Goal: Feedback & Contribution: Leave review/rating

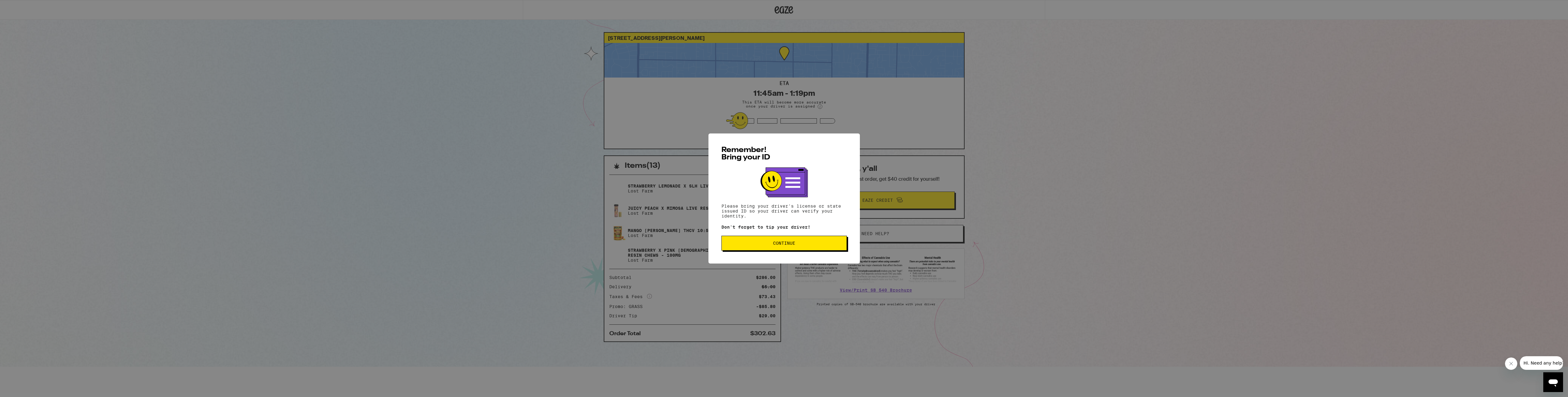
click at [804, 243] on span "Continue" at bounding box center [785, 243] width 115 height 5
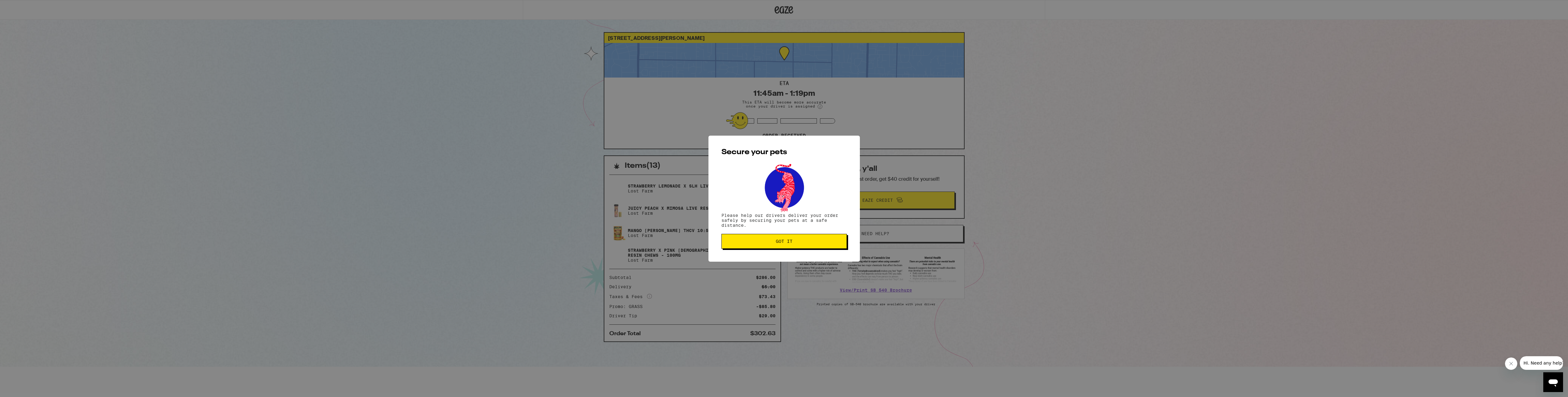
click at [753, 243] on span "Got it" at bounding box center [785, 241] width 115 height 5
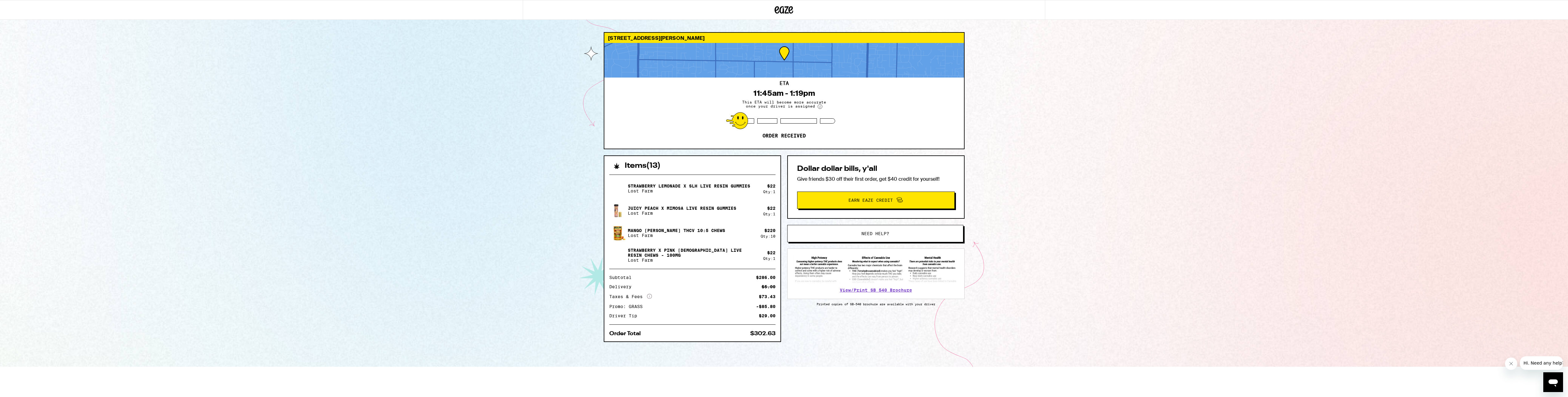
click at [372, 107] on div "5001 Whitney Ave Carmichael 95608 ETA 11:45am - 1:19pm This ETA will become mor…" at bounding box center [784, 183] width 1568 height 366
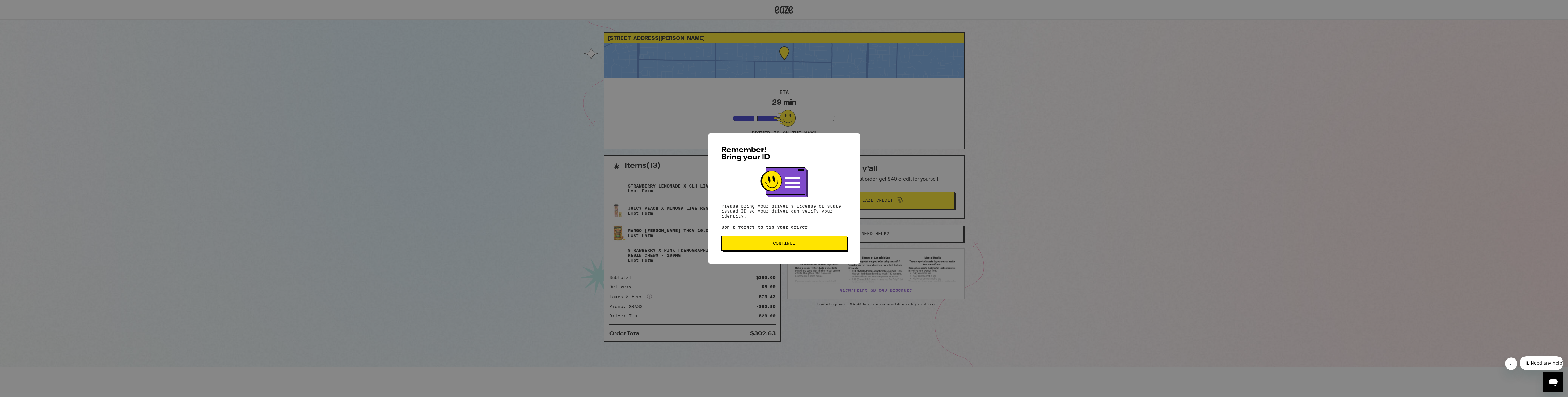
click at [771, 245] on span "Continue" at bounding box center [785, 243] width 115 height 5
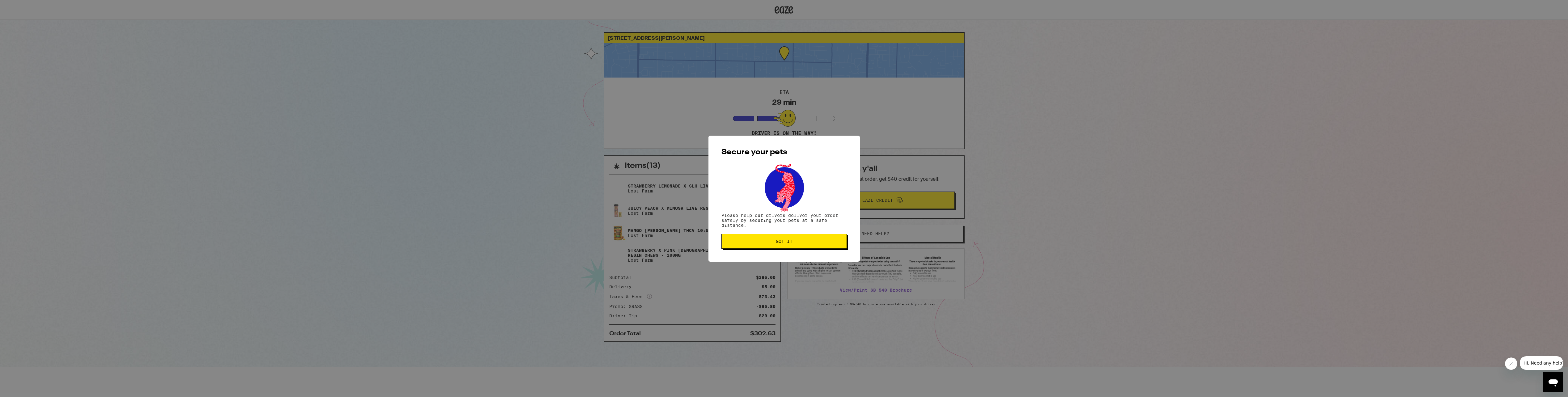
click at [770, 246] on button "Got it" at bounding box center [785, 241] width 126 height 15
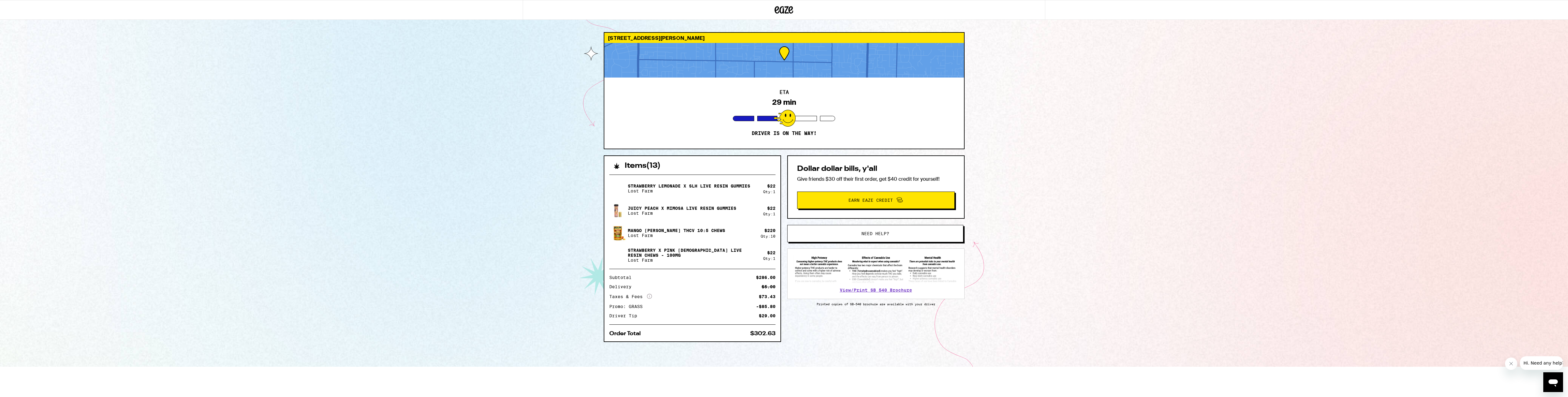
drag, startPoint x: 274, startPoint y: 117, endPoint x: 185, endPoint y: 63, distance: 104.1
click at [272, 117] on div "5001 Whitney Ave Carmichael 95608 ETA 29 min Driver is on the way! Items ( 13 )…" at bounding box center [784, 183] width 1568 height 366
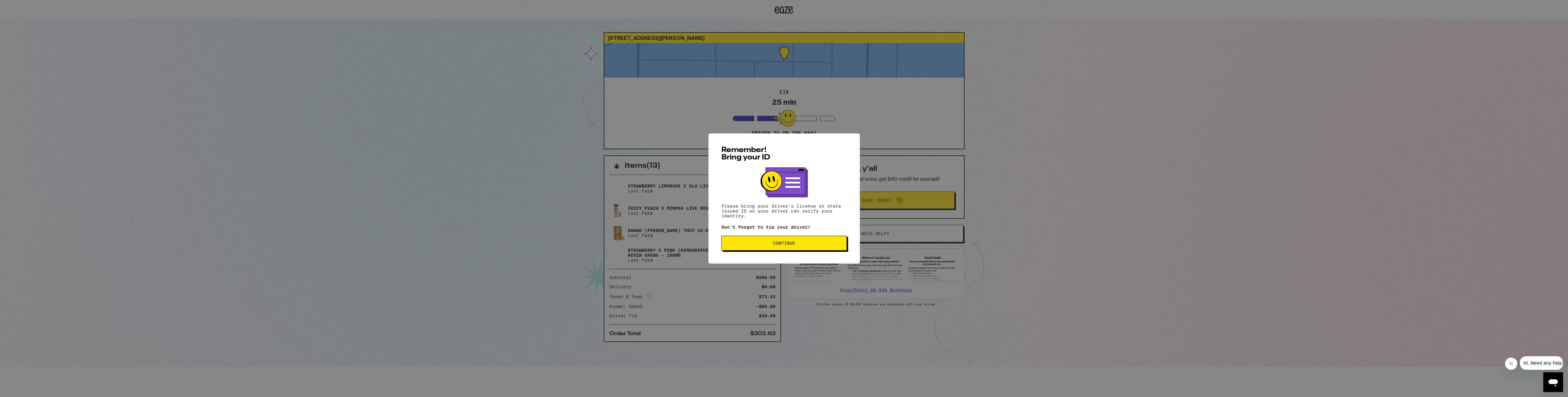
click at [771, 241] on button "Continue" at bounding box center [785, 243] width 126 height 15
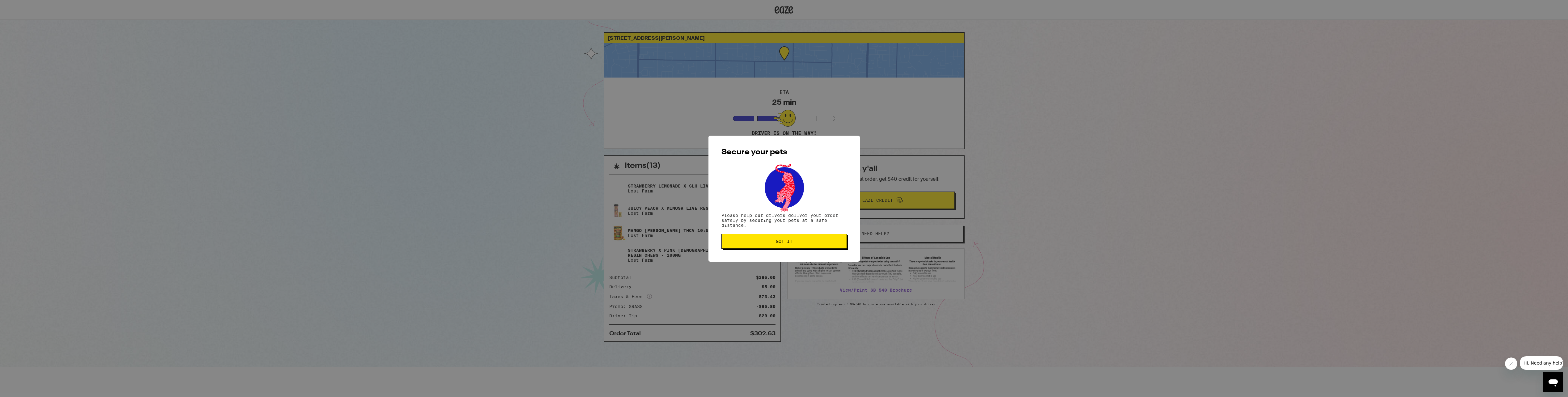
click at [771, 241] on span "Got it" at bounding box center [785, 241] width 115 height 5
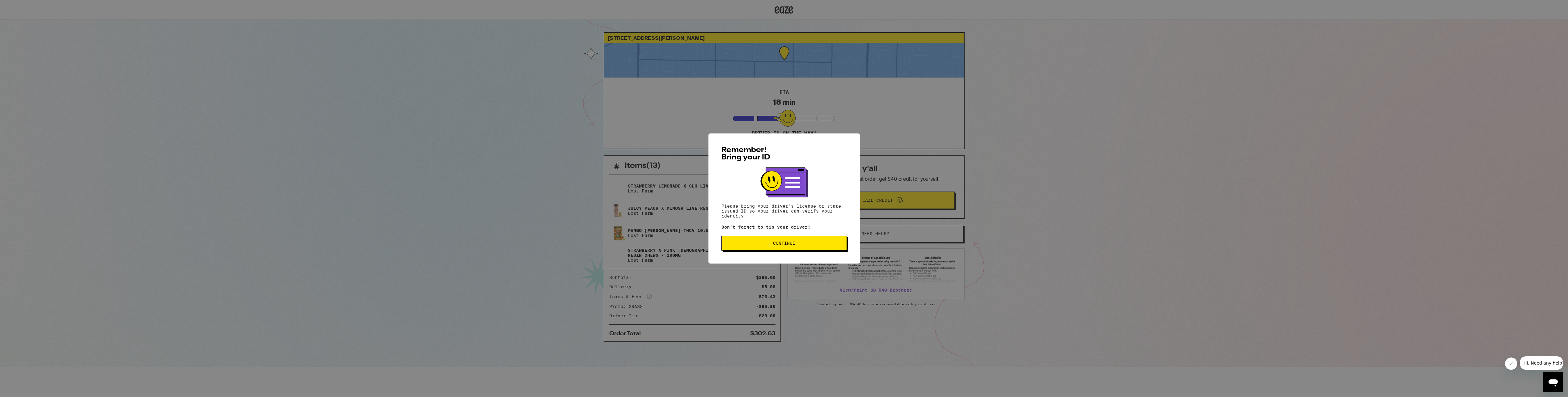
click at [782, 244] on span "Continue" at bounding box center [784, 243] width 22 height 5
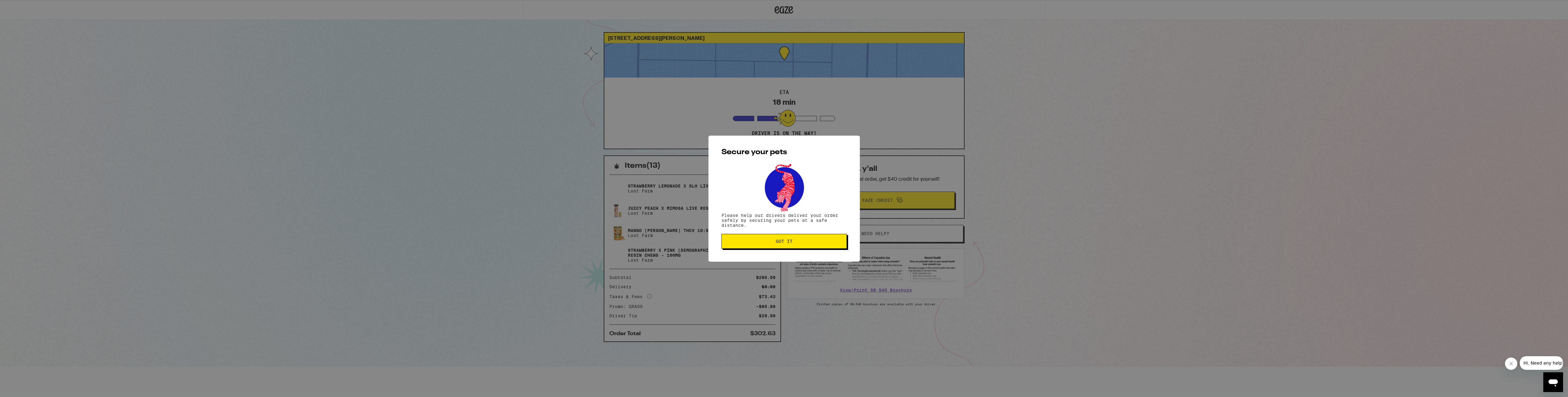
click at [782, 243] on span "Got it" at bounding box center [784, 241] width 16 height 5
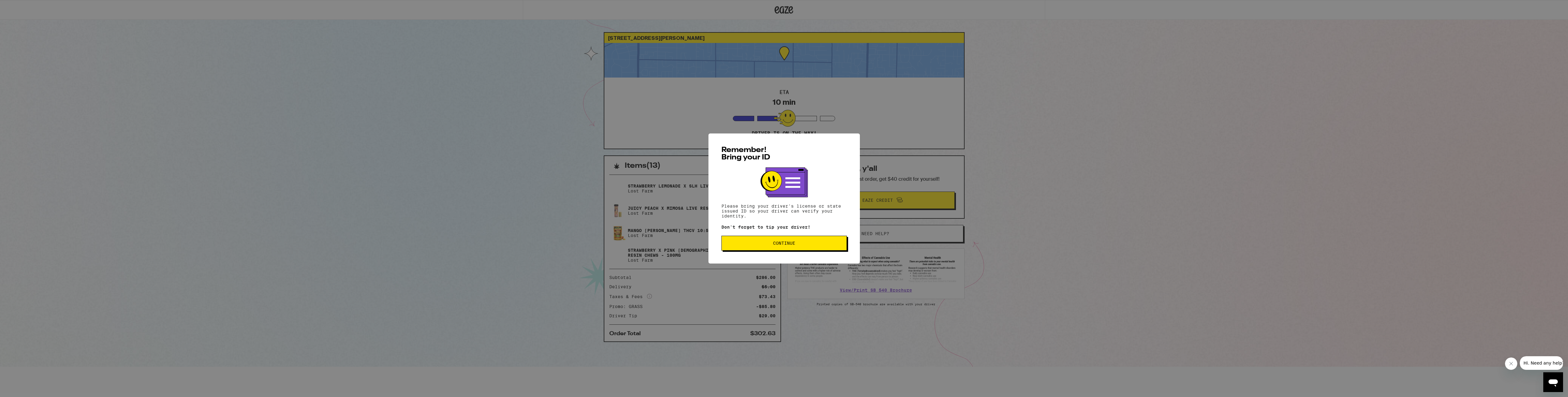
click at [759, 239] on button "Continue" at bounding box center [785, 243] width 126 height 15
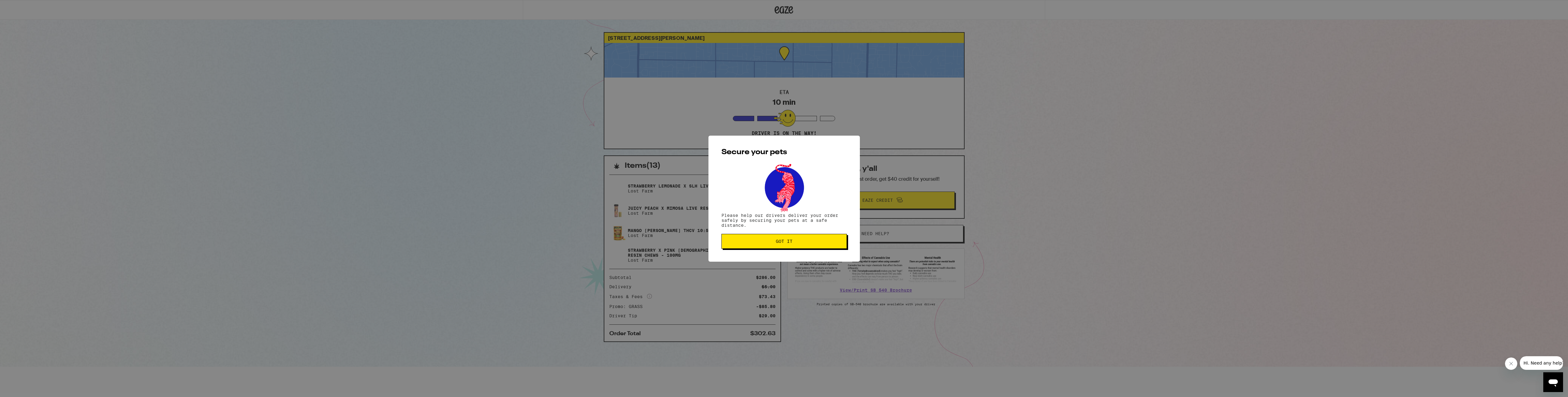
click at [755, 240] on span "Got it" at bounding box center [785, 241] width 115 height 5
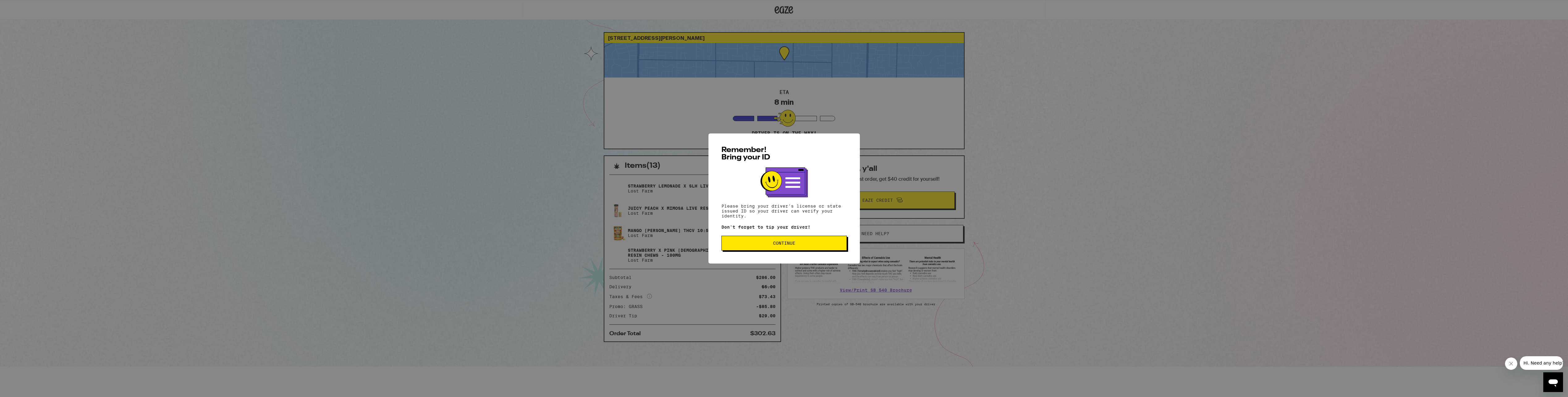
click at [764, 245] on span "Continue" at bounding box center [785, 243] width 115 height 5
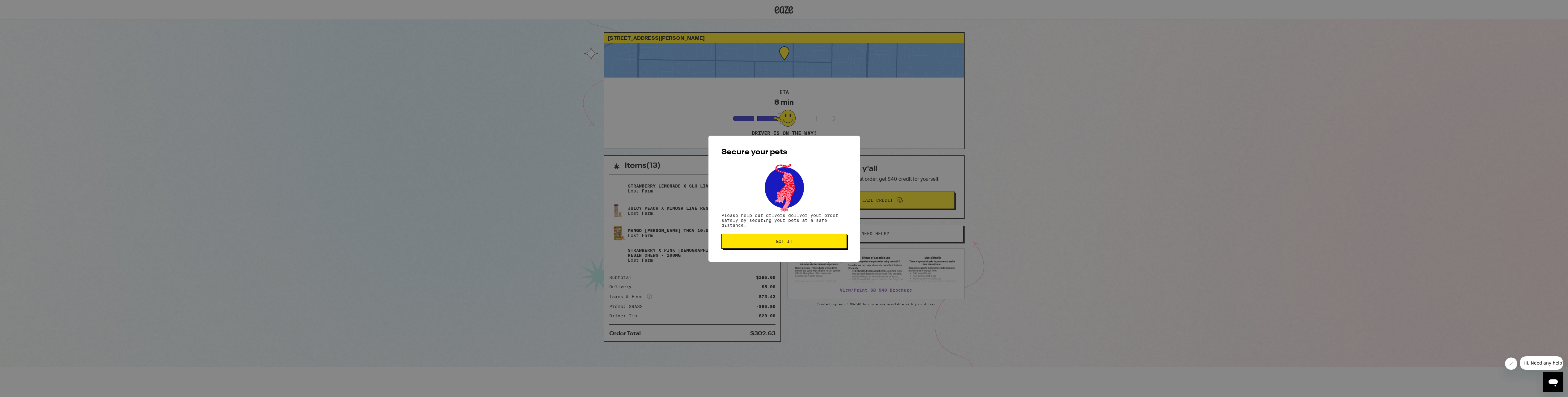
click at [764, 245] on button "Got it" at bounding box center [785, 241] width 126 height 15
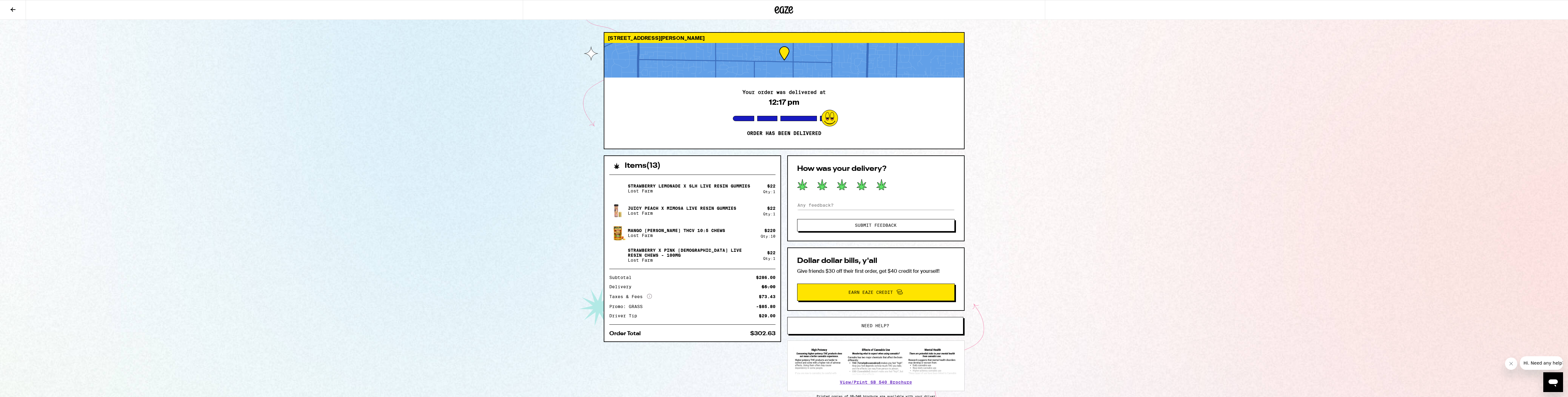
click at [883, 186] on icon at bounding box center [882, 184] width 10 height 11
click at [882, 226] on span "Submit Feedback" at bounding box center [876, 225] width 42 height 5
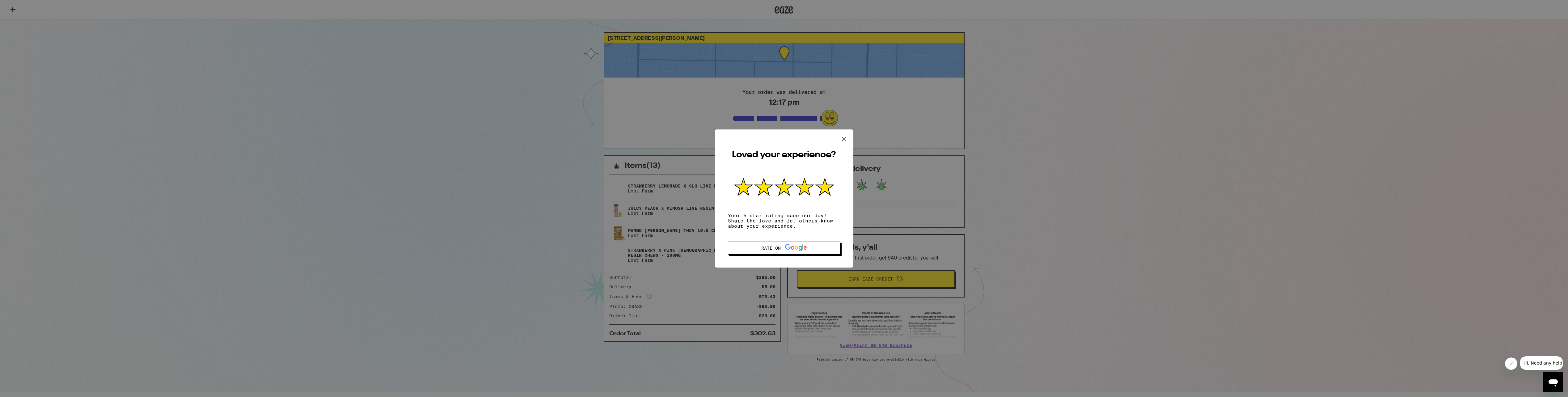
click at [845, 135] on icon at bounding box center [844, 139] width 9 height 9
